Goal: Navigation & Orientation: Find specific page/section

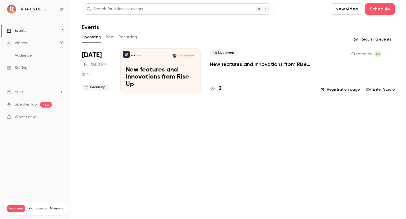
click at [40, 8] on h6 "Rise Up UK" at bounding box center [31, 9] width 20 height 6
click at [46, 9] on icon "button" at bounding box center [45, 9] width 5 height 5
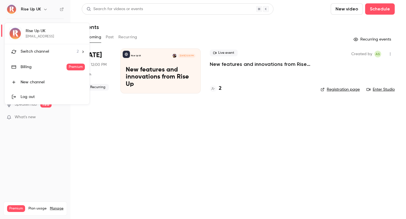
click at [48, 55] on li "Switch channel 2" at bounding box center [47, 51] width 85 height 15
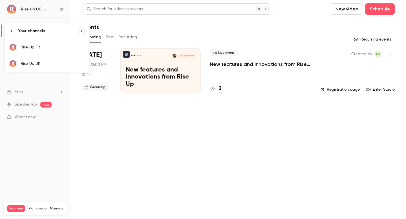
click at [50, 48] on div "Rise Up FR" at bounding box center [53, 48] width 64 height 6
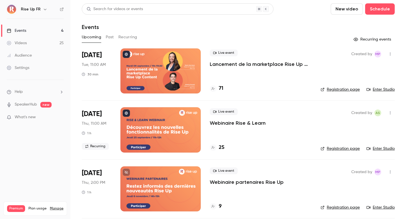
click at [348, 90] on link "Registration page" at bounding box center [339, 90] width 39 height 6
